Goal: Task Accomplishment & Management: Use online tool/utility

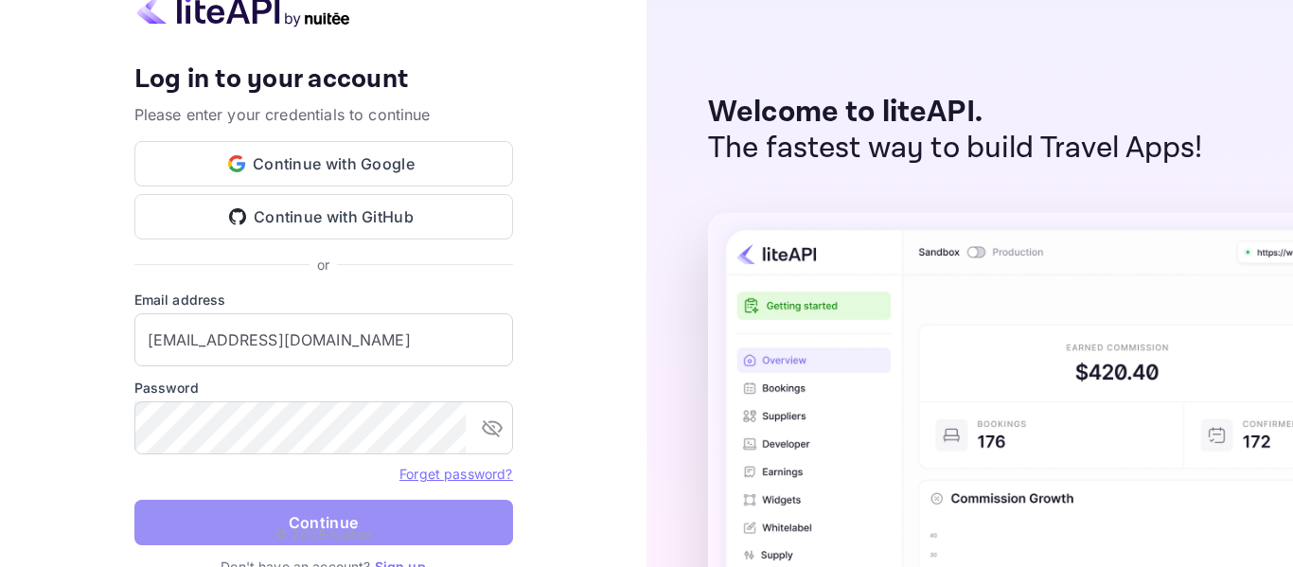
click at [259, 518] on button "Continue" at bounding box center [323, 522] width 379 height 45
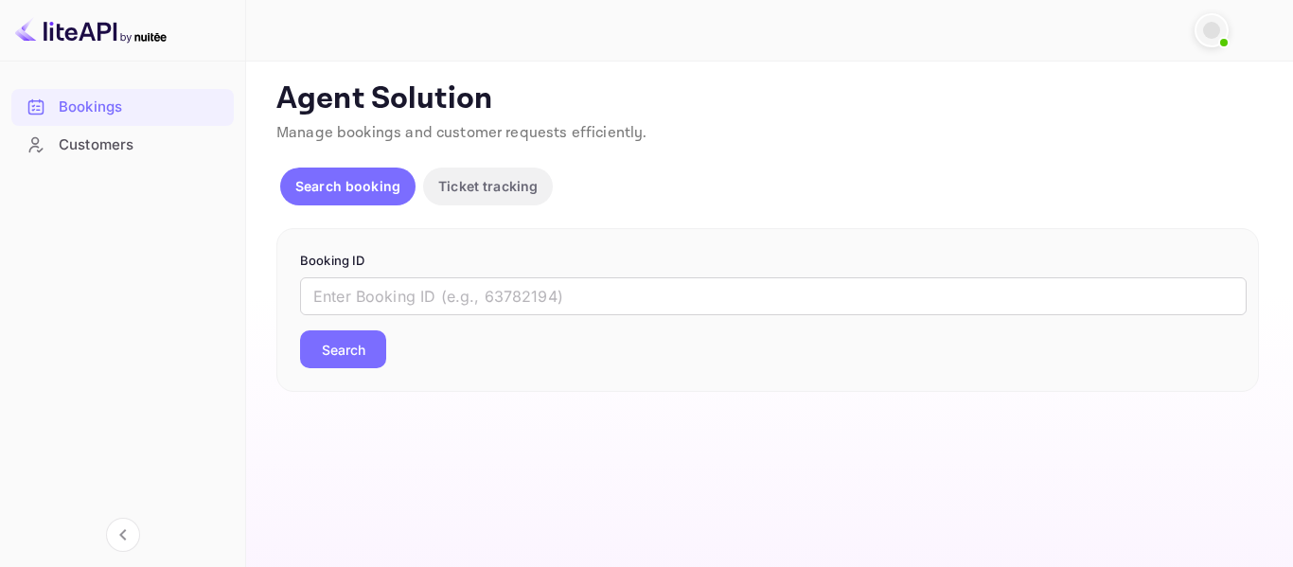
click at [337, 185] on p "Search booking" at bounding box center [347, 186] width 105 height 20
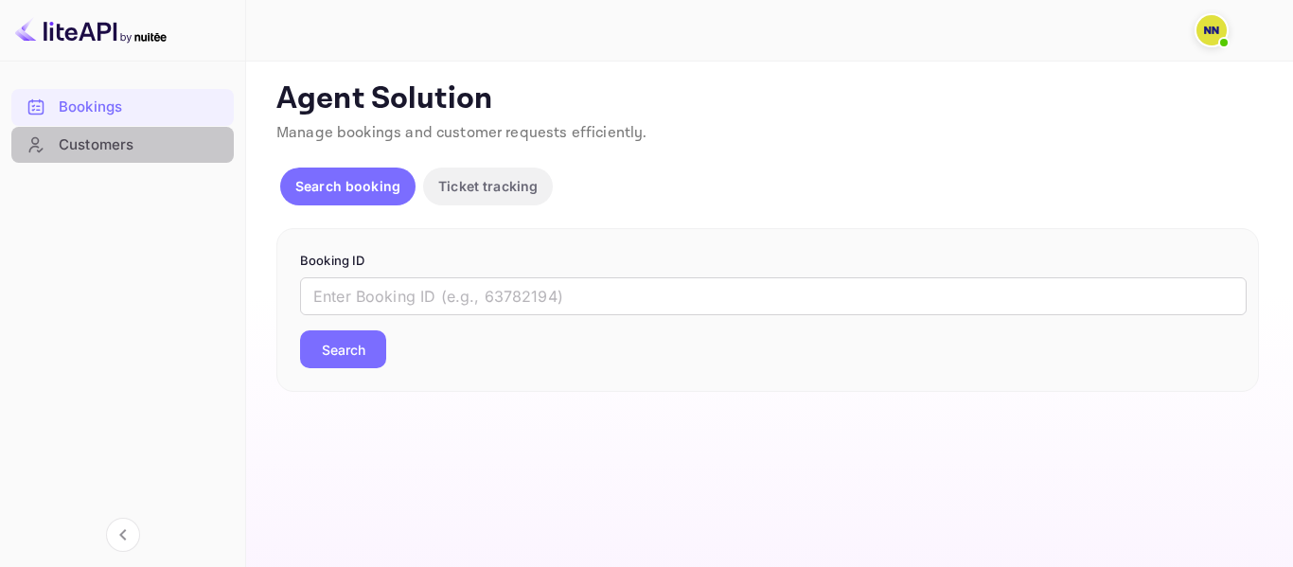
click at [116, 153] on div "Customers" at bounding box center [142, 145] width 166 height 22
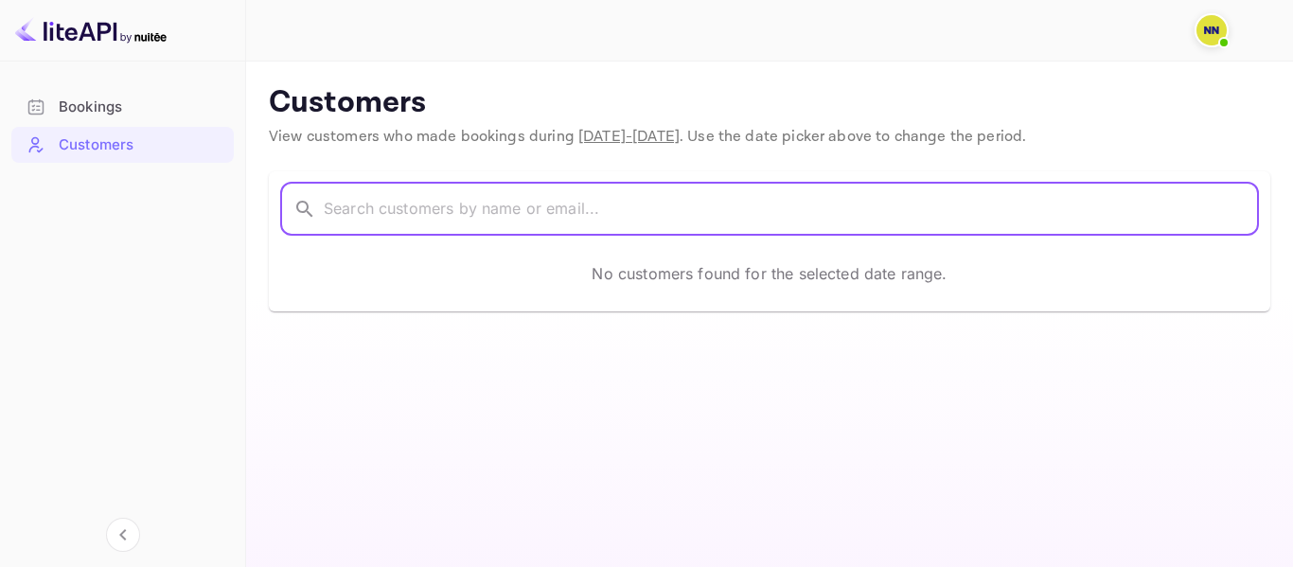
click at [404, 213] on input "text" at bounding box center [792, 209] width 936 height 53
paste input "[PERSON_NAME] het"
click at [591, 220] on input "[PERSON_NAME] het" at bounding box center [766, 209] width 885 height 53
click at [591, 204] on input "[PERSON_NAME] het" at bounding box center [766, 209] width 885 height 53
type input "[PERSON_NAME] het"
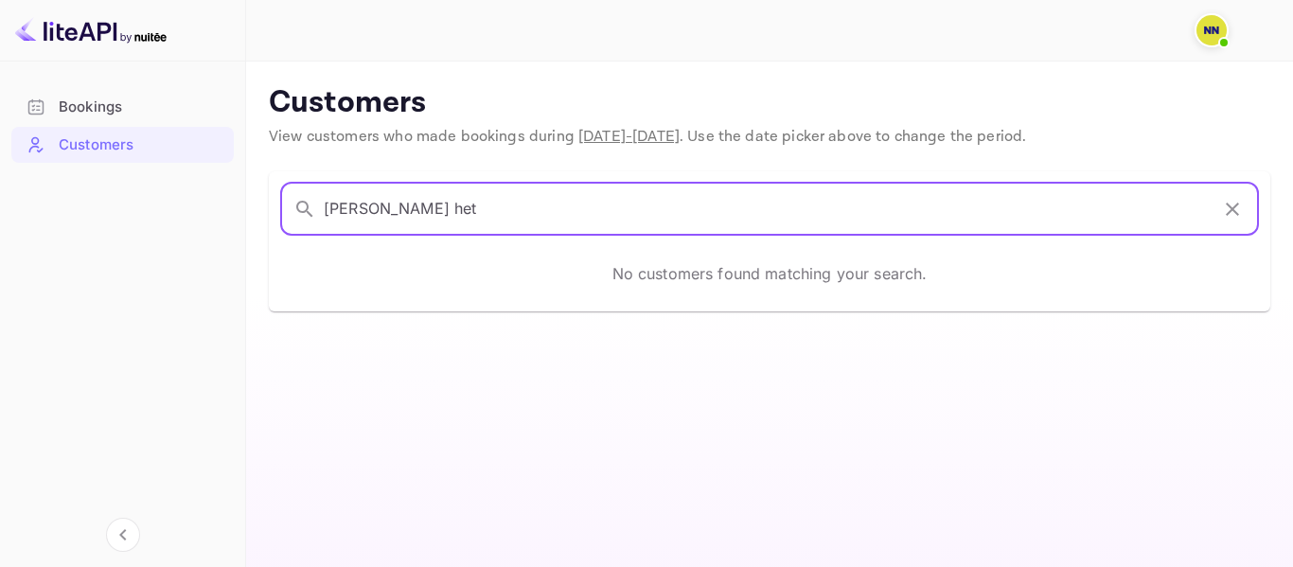
click at [1232, 213] on icon "button" at bounding box center [1233, 209] width 23 height 23
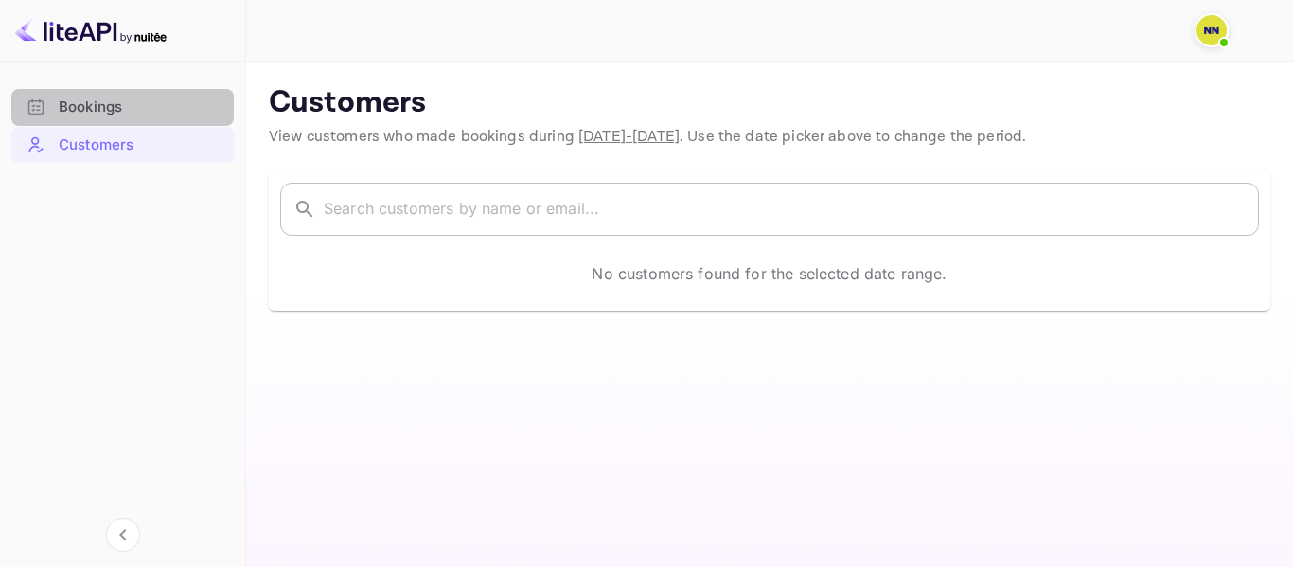
click at [149, 115] on div "Bookings" at bounding box center [142, 108] width 166 height 22
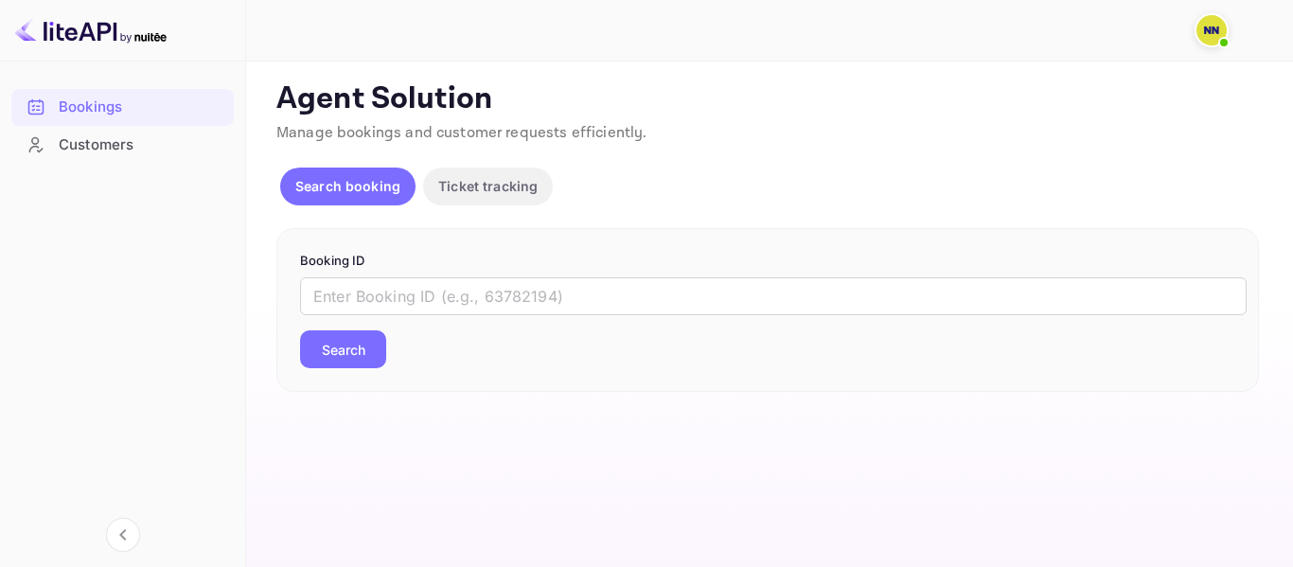
click at [500, 196] on p "Ticket tracking" at bounding box center [487, 186] width 99 height 20
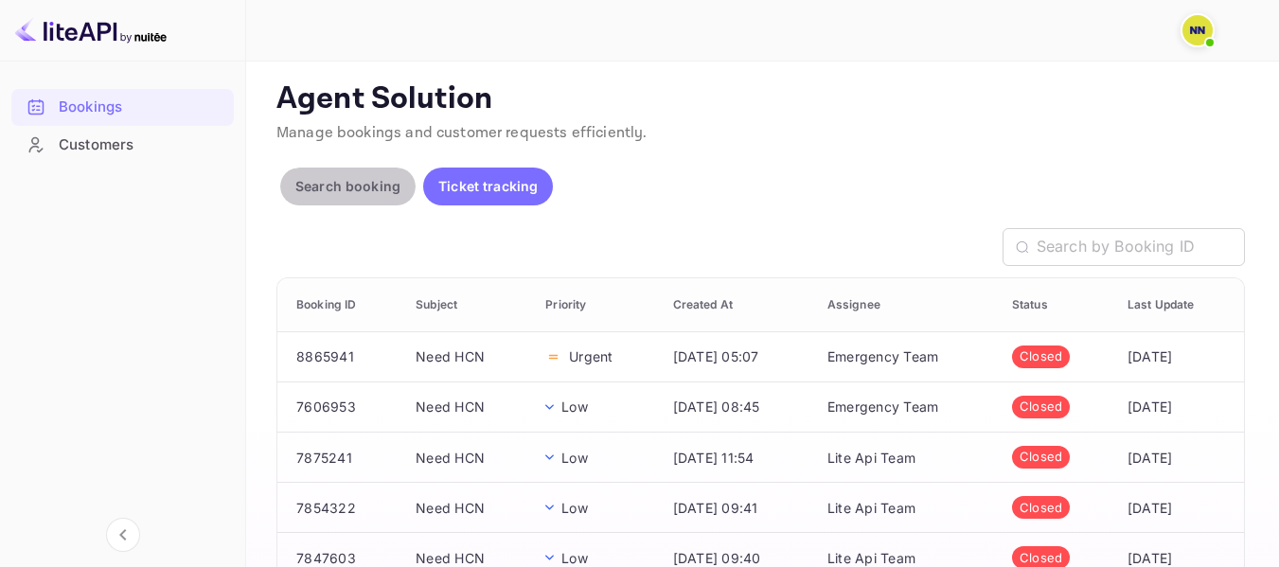
click at [361, 168] on button "Search booking" at bounding box center [347, 187] width 135 height 38
